Goal: Information Seeking & Learning: Find specific fact

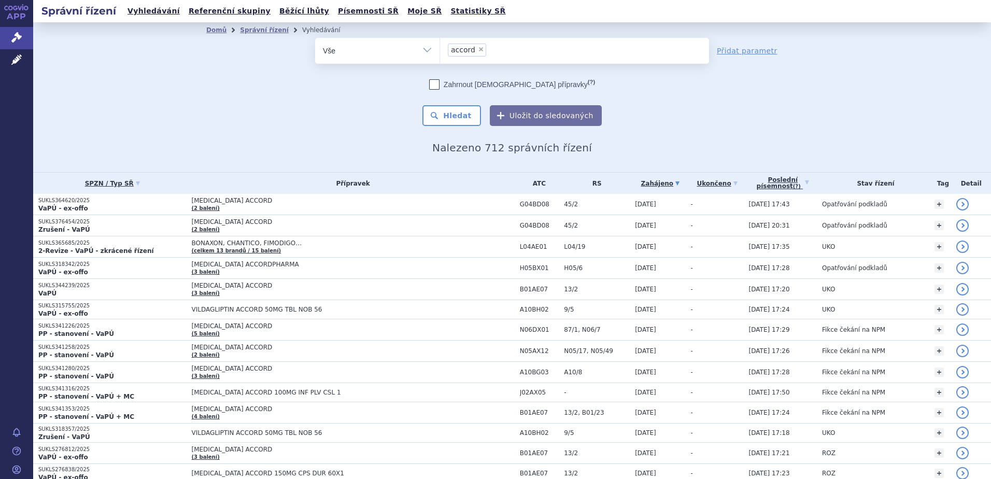
click at [478, 49] on span "×" at bounding box center [481, 49] width 6 height 6
click at [440, 49] on select "accord" at bounding box center [440, 50] width 1 height 26
select select
paste input "[MEDICAL_DATA] SANDOZ"
type input "[MEDICAL_DATA] SANDOZ"
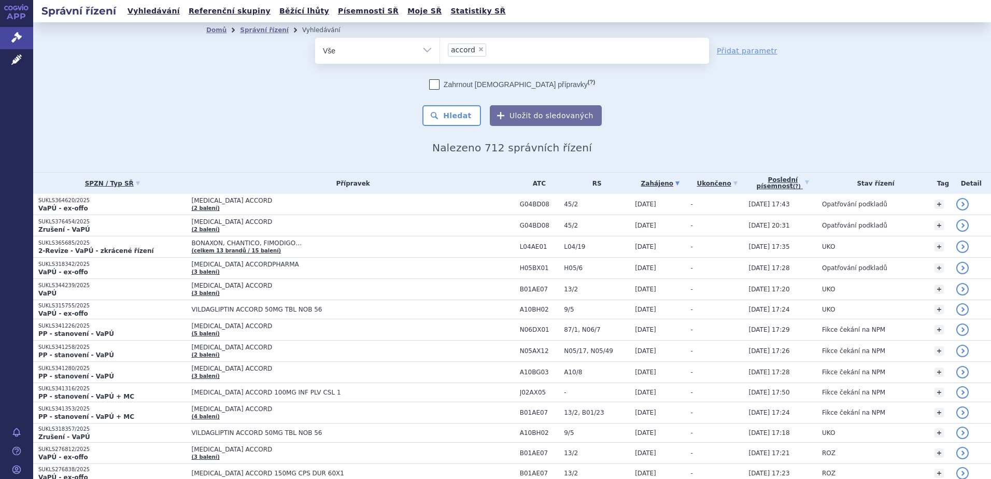
select select "[MEDICAL_DATA] SANDOZ"
click at [454, 118] on button "Hledat" at bounding box center [452, 115] width 59 height 21
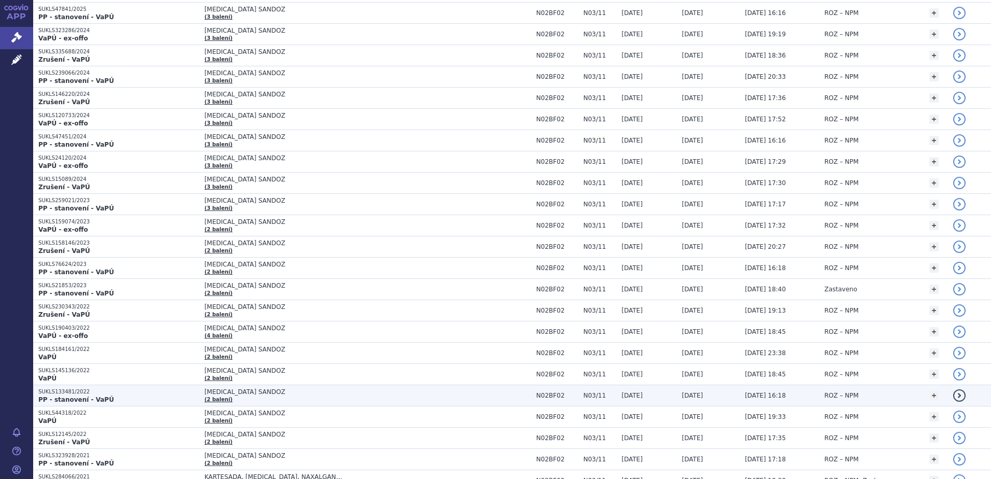
scroll to position [415, 0]
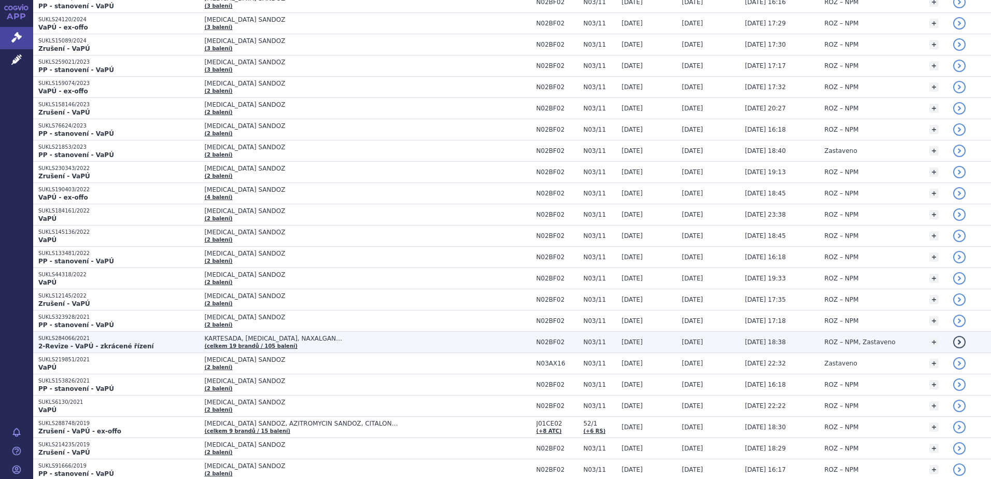
click at [148, 346] on p "2-Revize - VaPÚ - zkrácené řízení" at bounding box center [118, 346] width 161 height 8
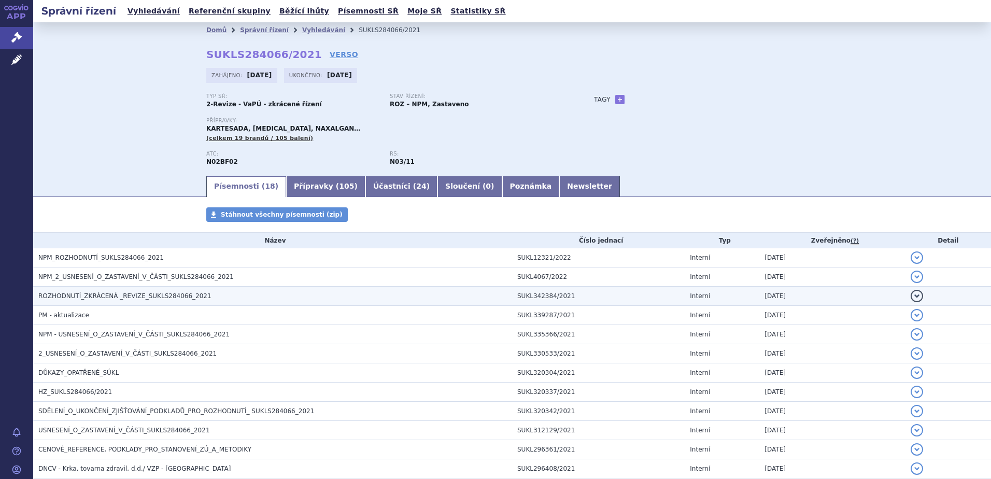
click at [139, 292] on span "ROZHODNUTÍ_ZKRÁCENÁ _REVIZE_SUKLS284066_2021" at bounding box center [124, 295] width 173 height 7
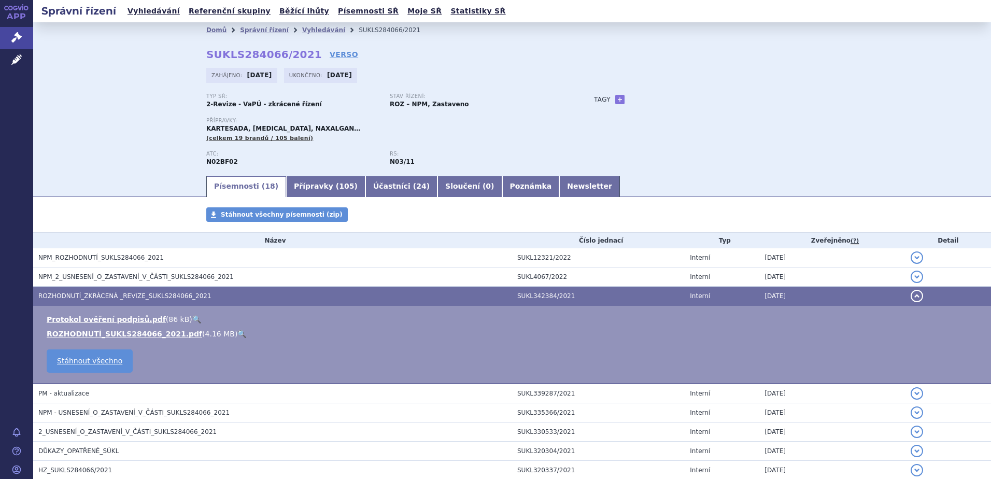
click at [237, 332] on link "🔍" at bounding box center [241, 334] width 9 height 8
